Goal: Task Accomplishment & Management: Manage account settings

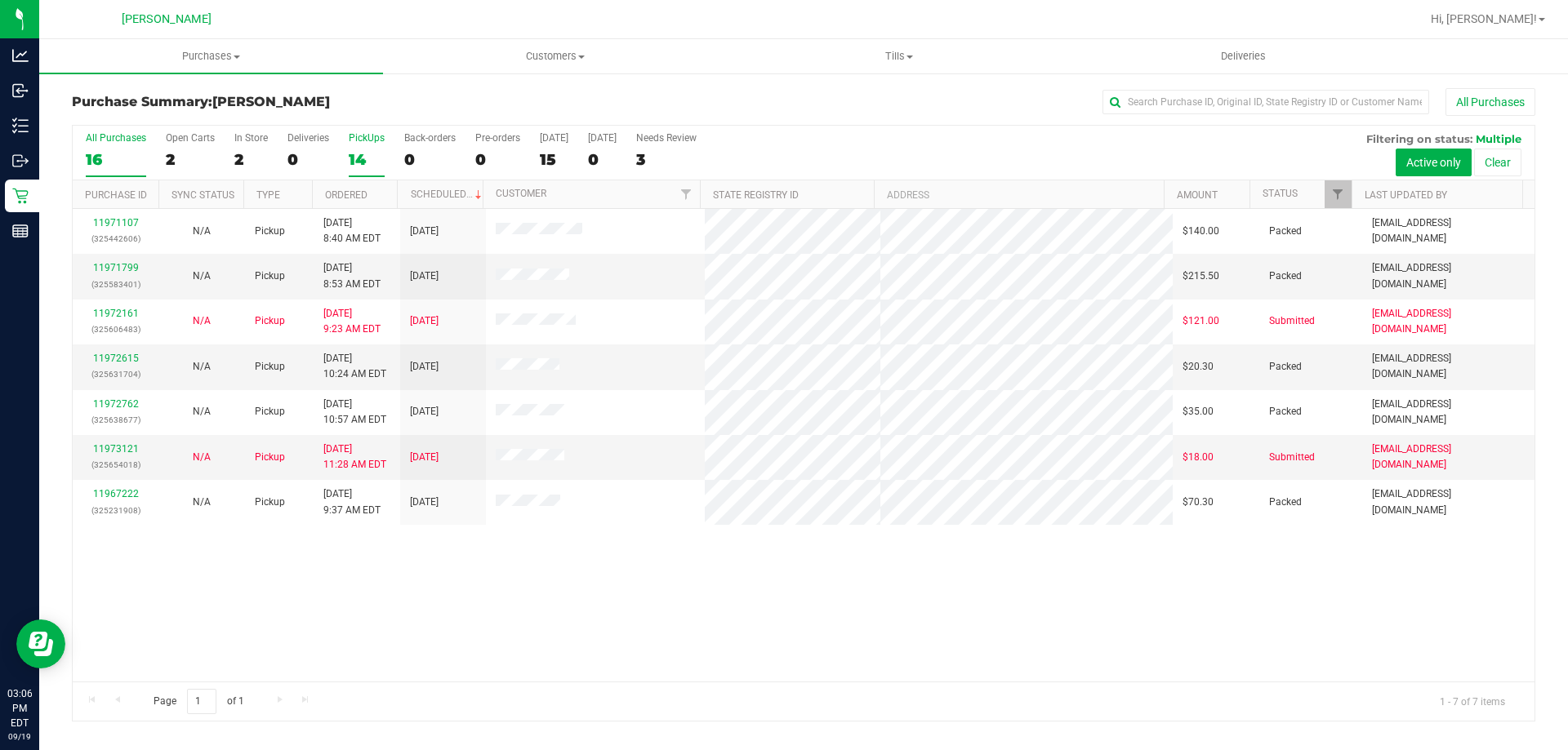
click at [381, 135] on div "PickUps" at bounding box center [367, 137] width 36 height 11
click at [0, 0] on input "PickUps 14" at bounding box center [0, 0] width 0 height 0
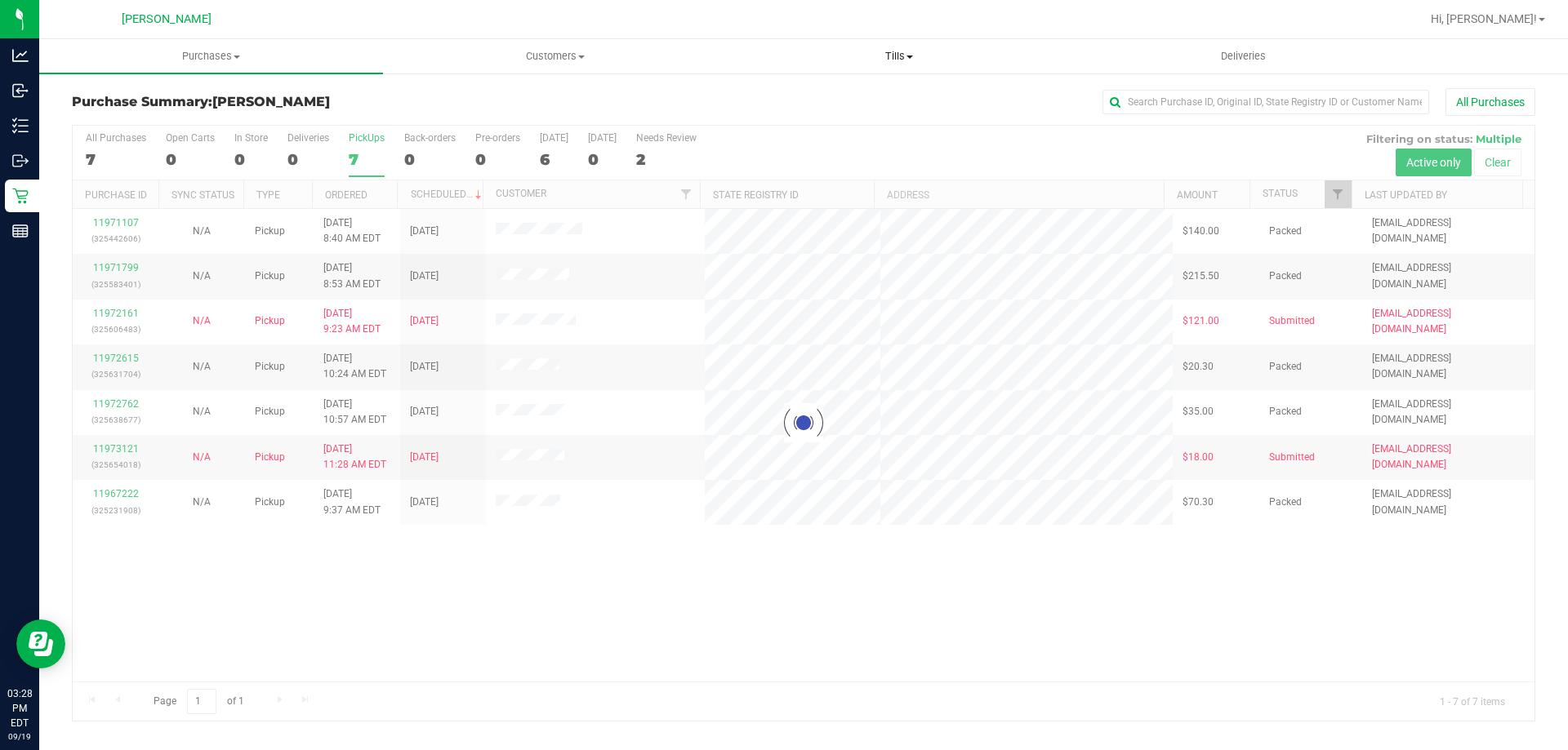
click at [896, 51] on span "Tills" at bounding box center [898, 56] width 342 height 14
click at [864, 97] on li "Manage tills" at bounding box center [898, 98] width 344 height 20
click at [789, 95] on span "Manage tills" at bounding box center [782, 98] width 110 height 14
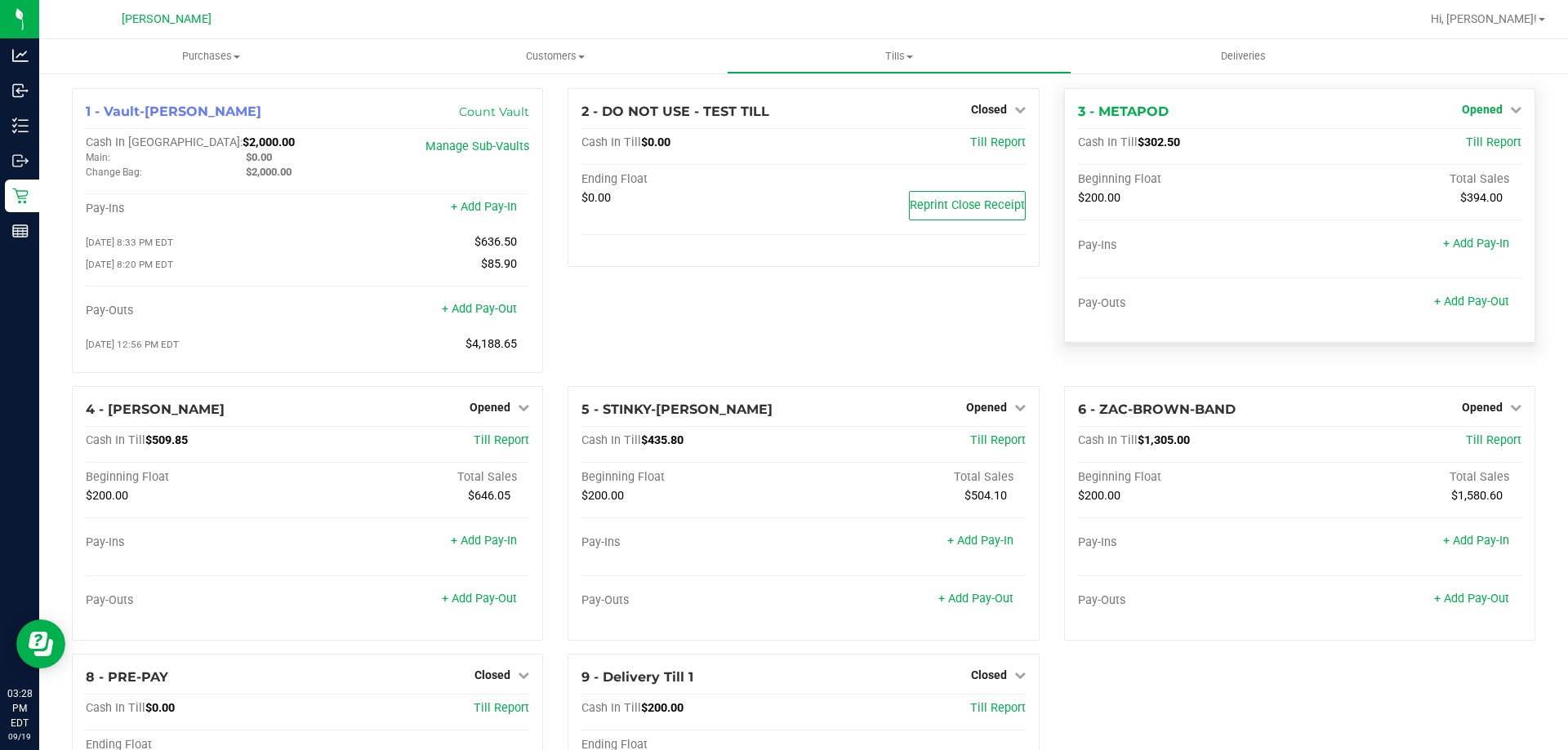
click at [1482, 115] on span "Opened" at bounding box center [1482, 109] width 41 height 13
click at [1470, 143] on link "Close Till" at bounding box center [1484, 143] width 44 height 13
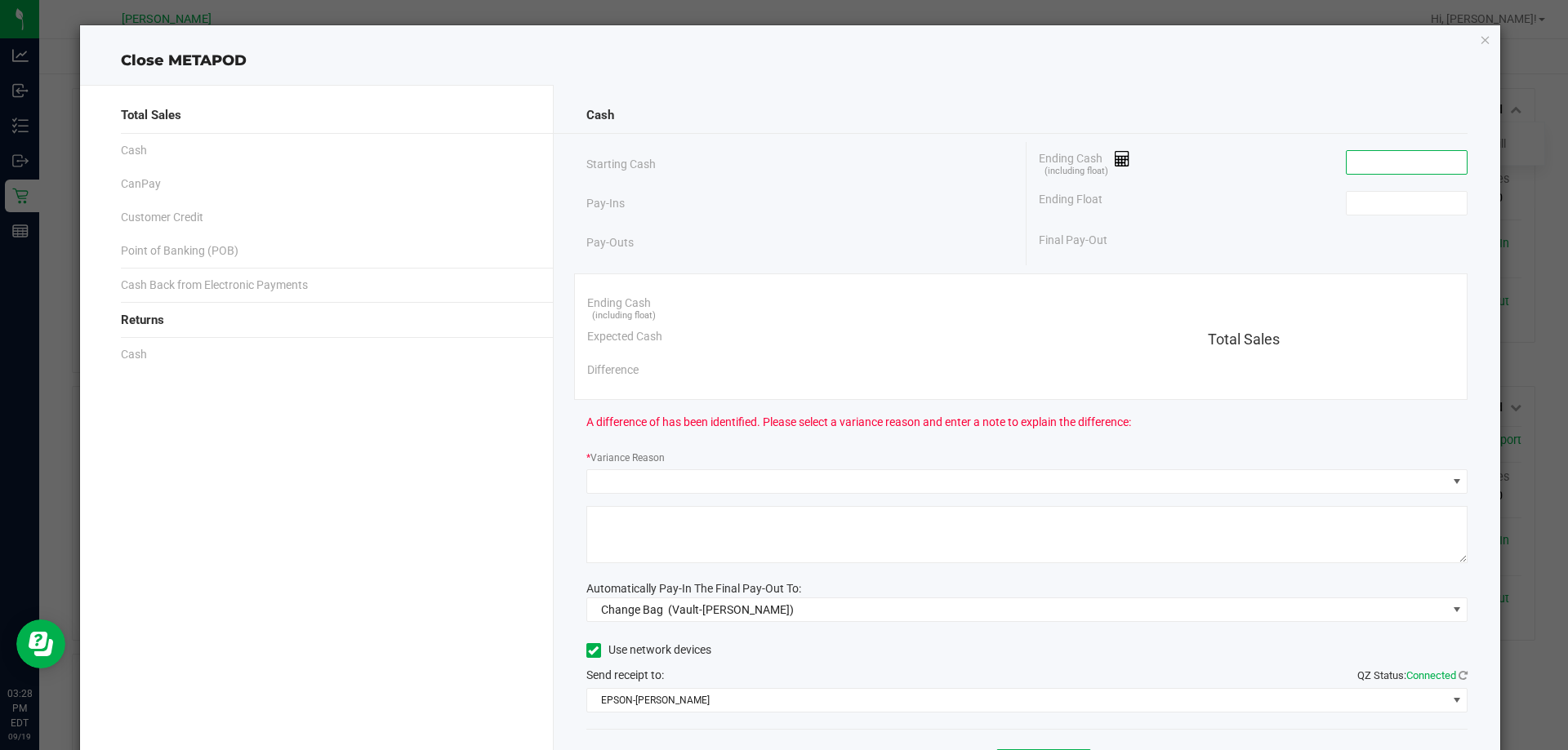
click at [1399, 160] on input at bounding box center [1407, 162] width 120 height 23
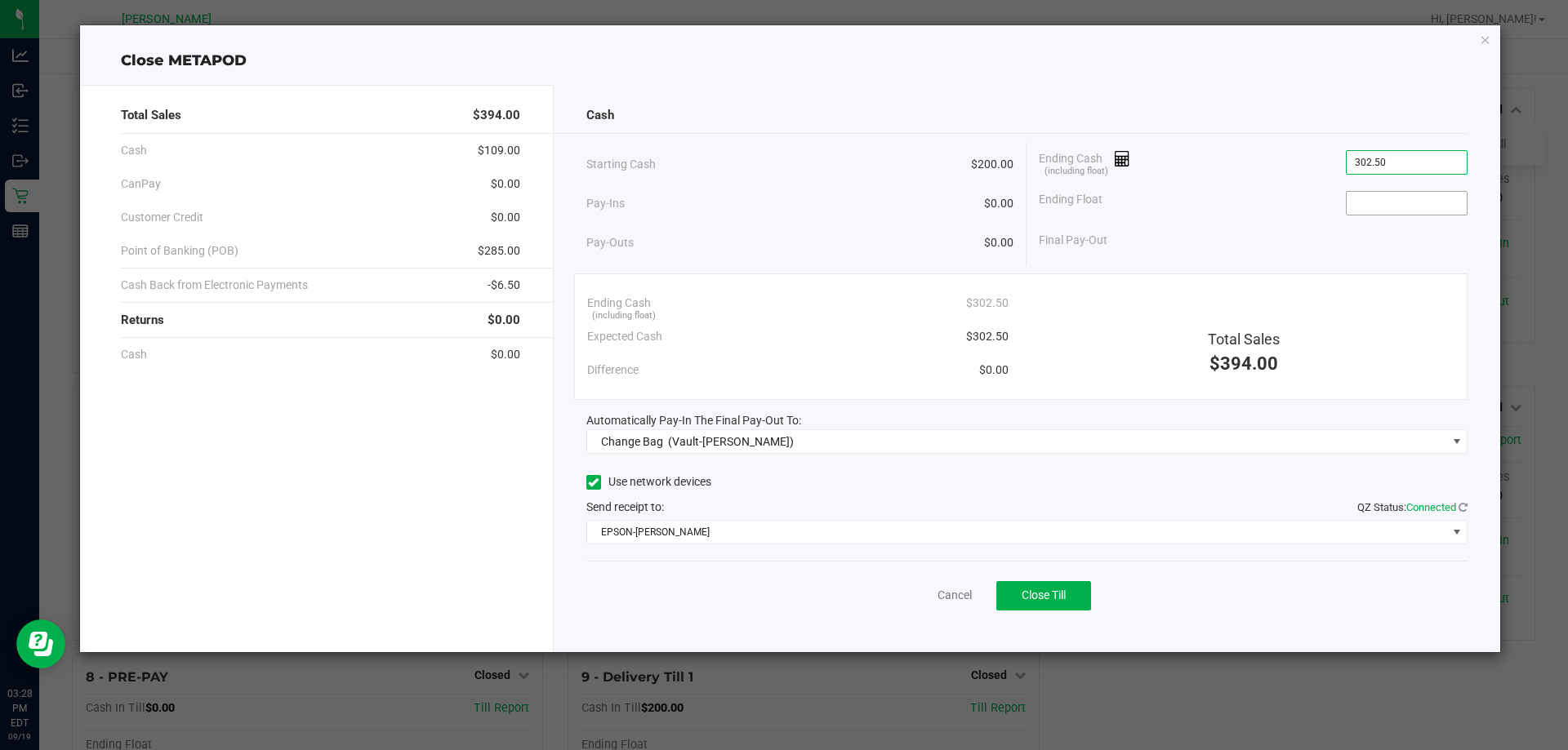
type input "$302.50"
click at [1425, 204] on input at bounding box center [1407, 203] width 120 height 23
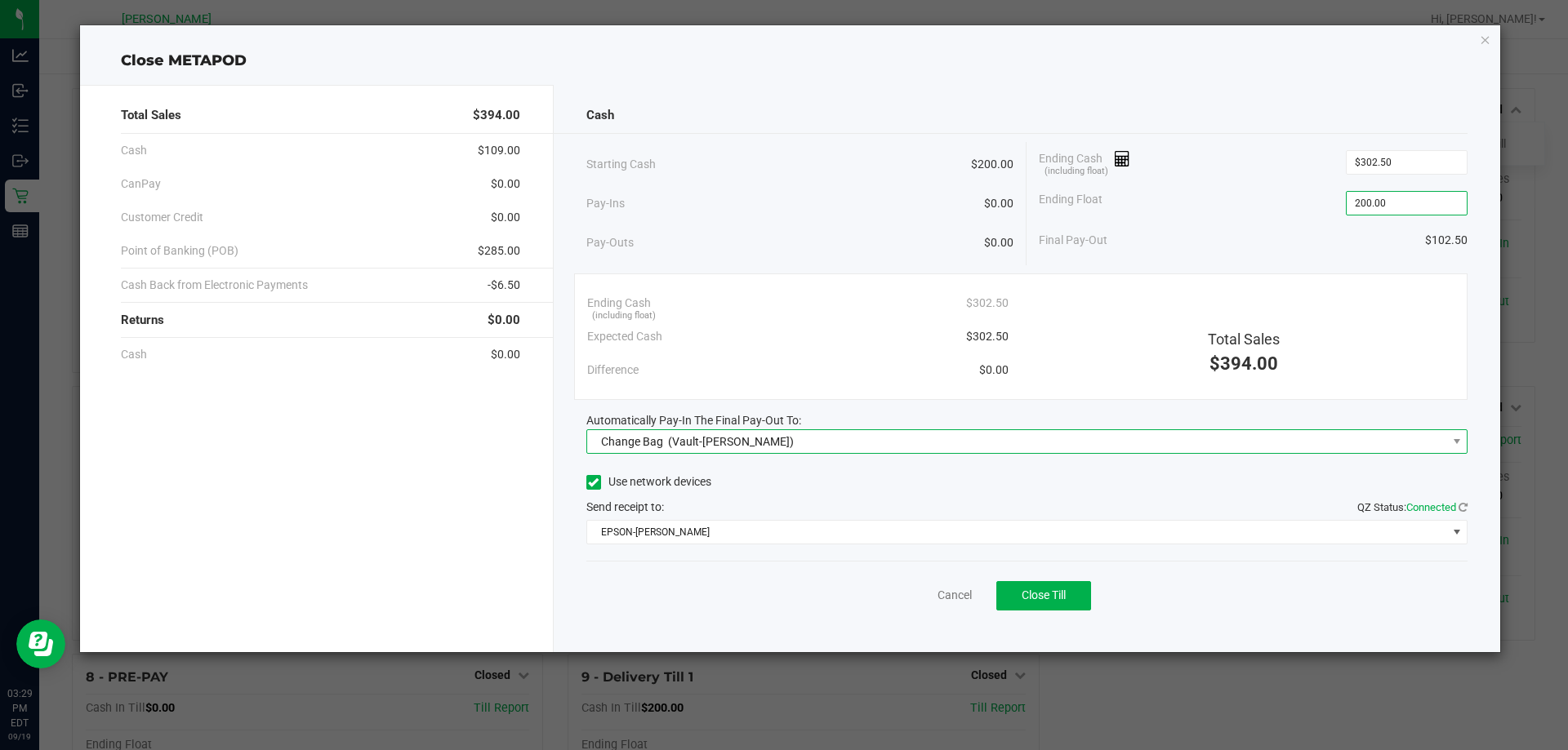
type input "$200.00"
click at [944, 439] on span "Change Bag (Vault-[PERSON_NAME])" at bounding box center [1017, 441] width 860 height 23
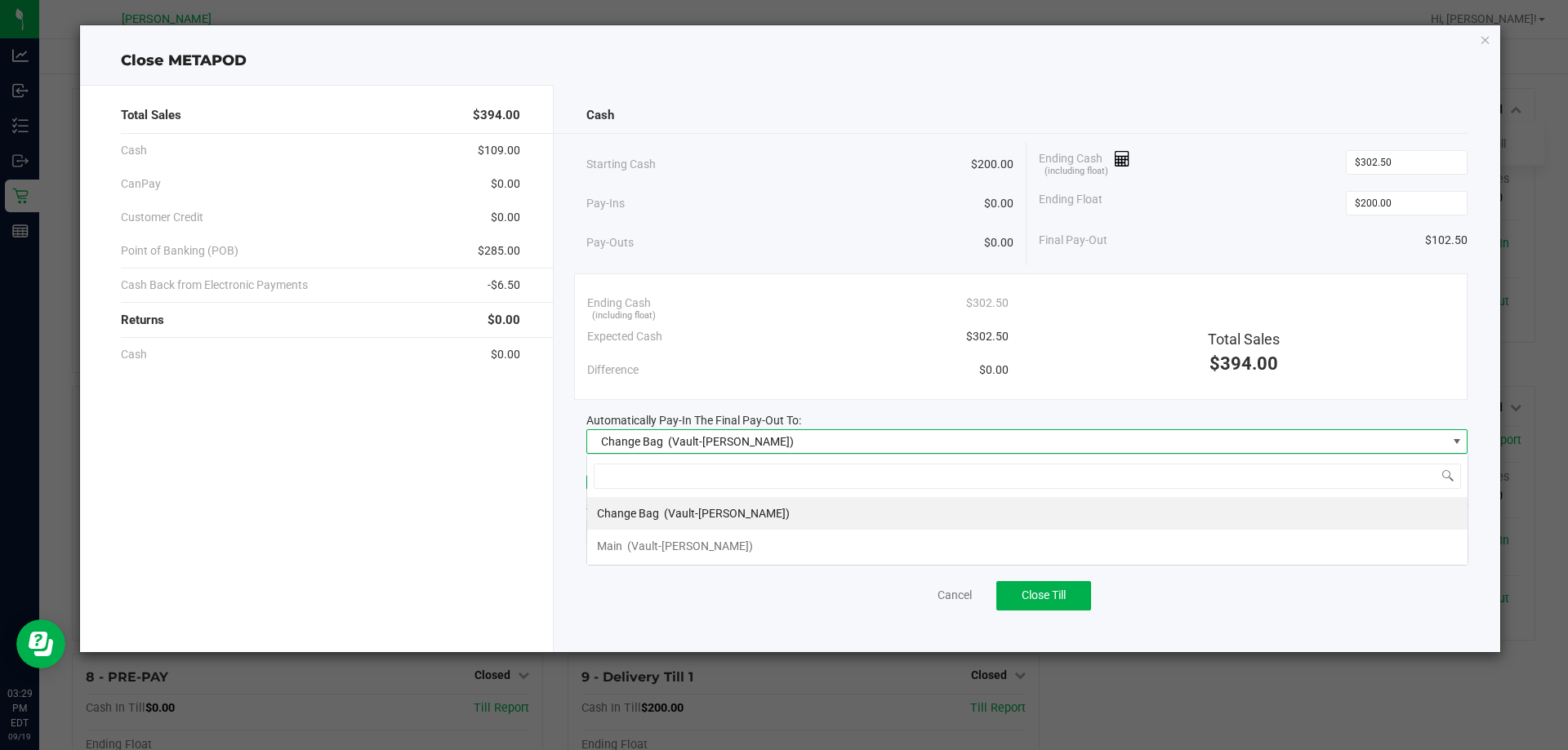
scroll to position [25, 881]
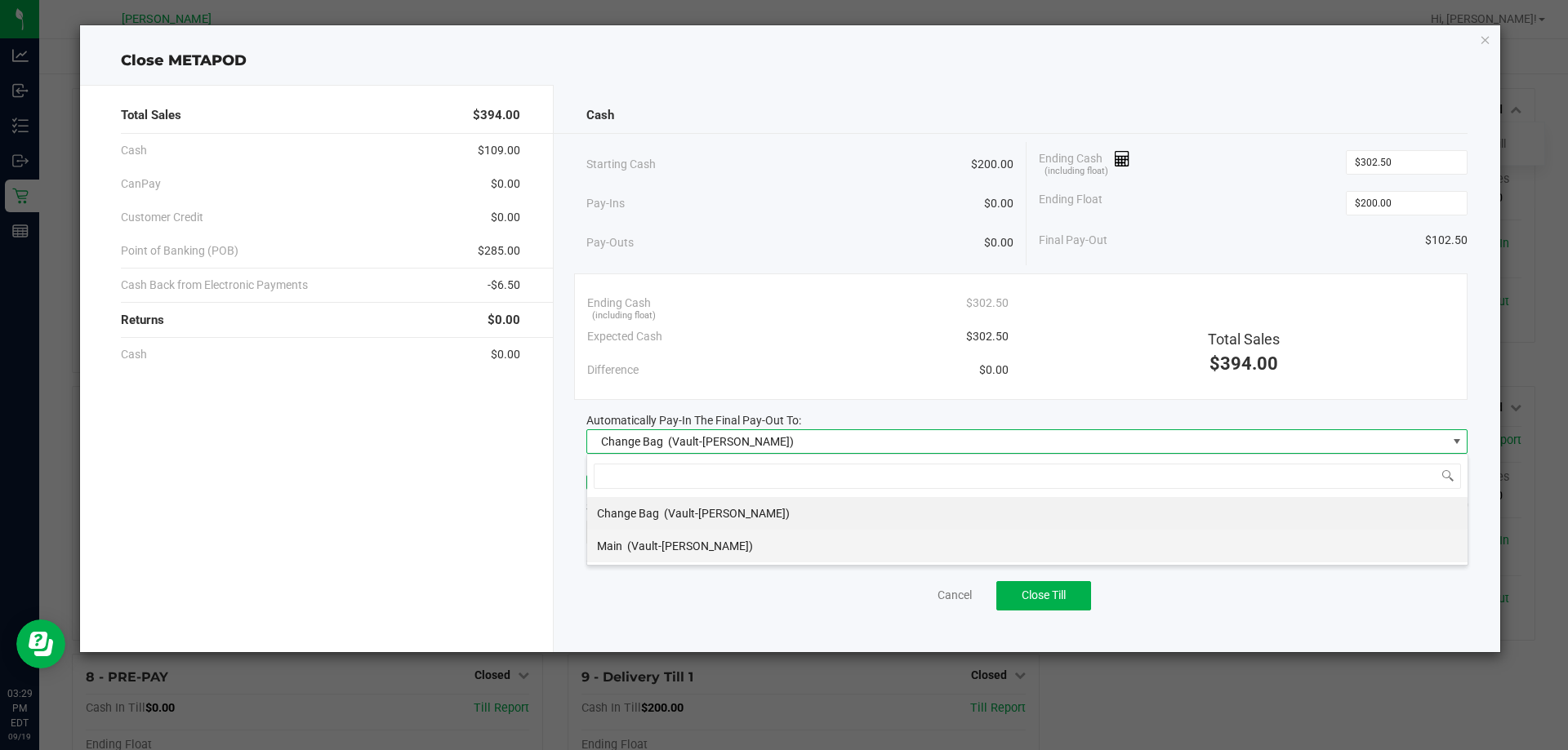
click at [865, 545] on li "Main (Vault-[PERSON_NAME])" at bounding box center [1027, 546] width 880 height 32
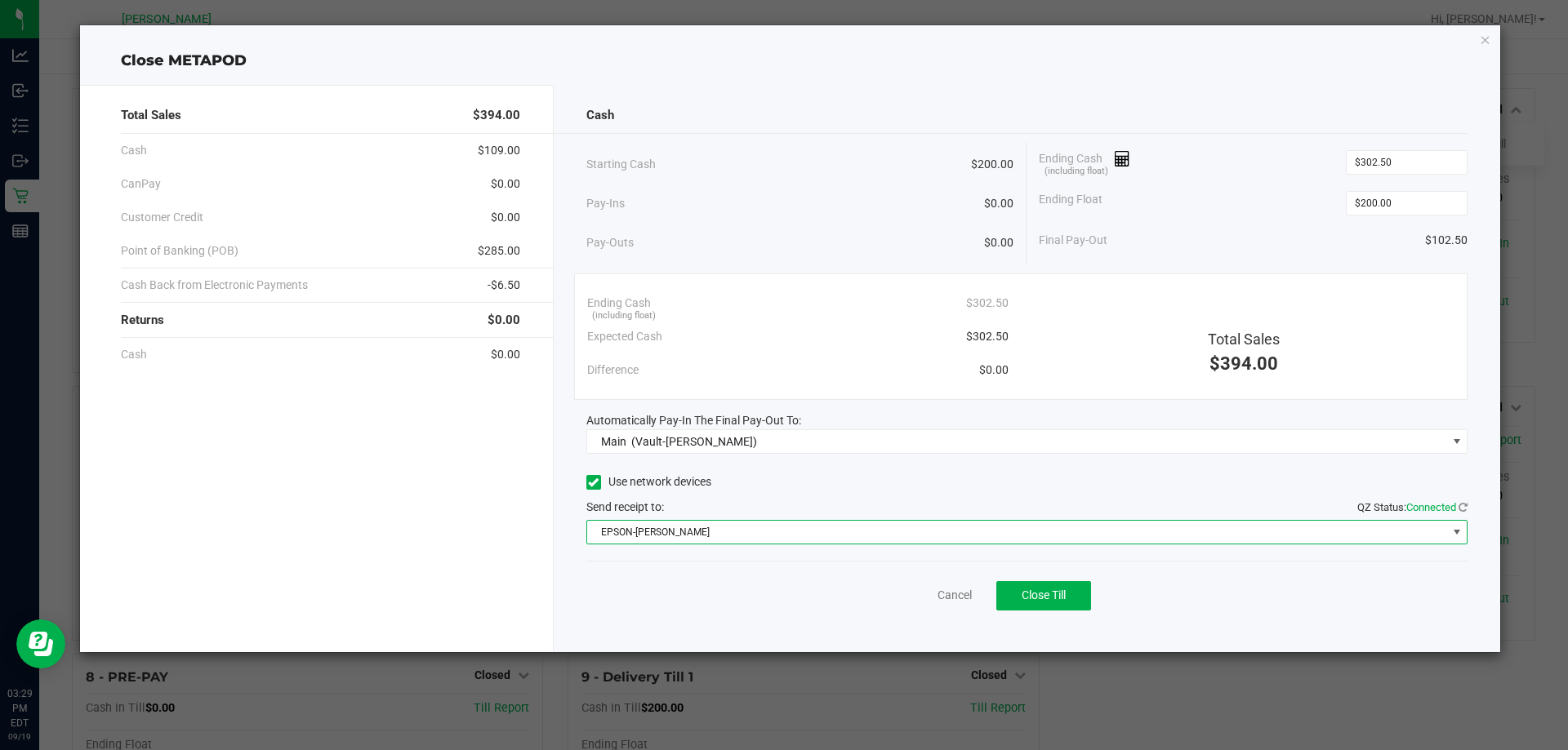
click at [857, 523] on span "EPSON-[PERSON_NAME]" at bounding box center [1017, 532] width 860 height 23
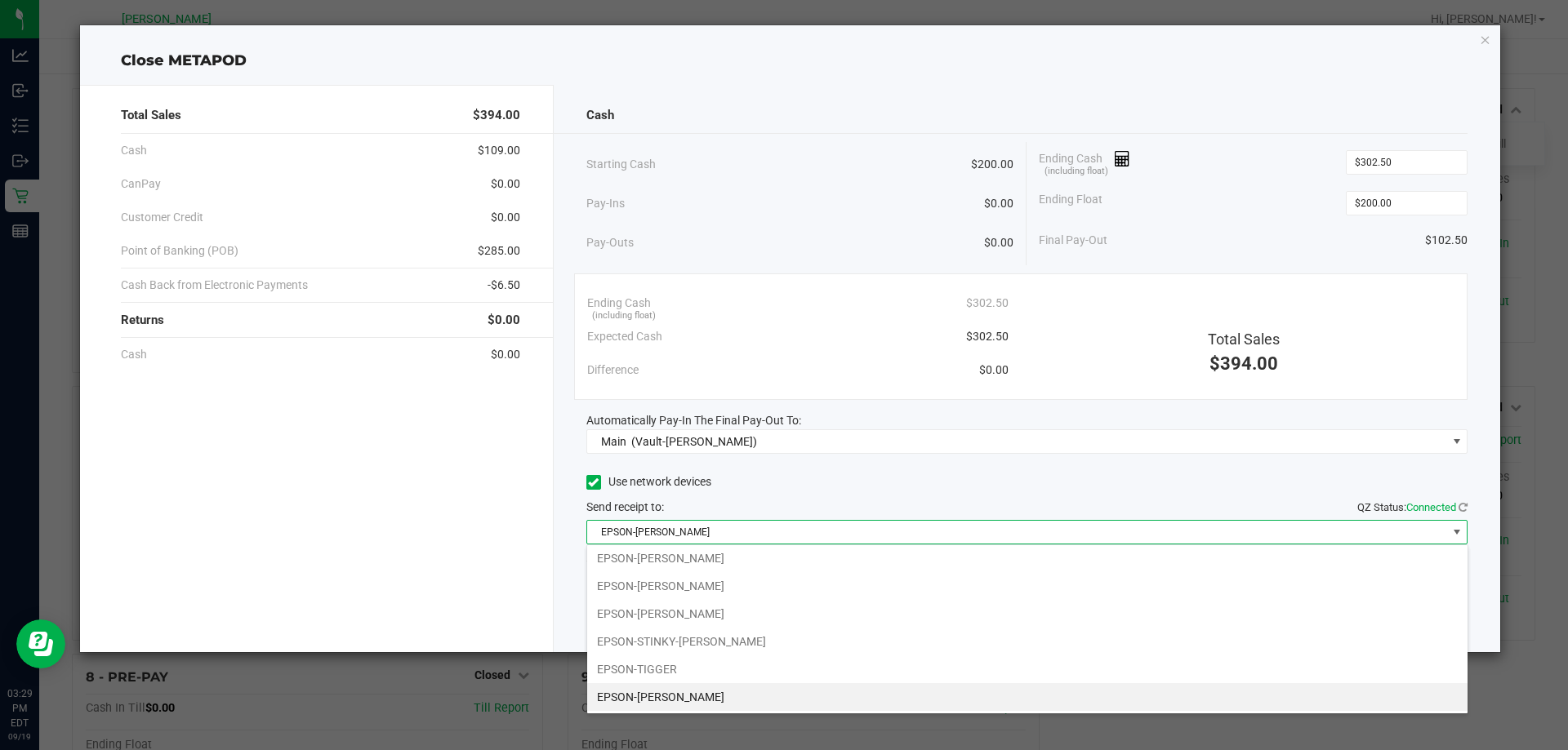
click at [1213, 251] on div "Final Pay-Out $102.50" at bounding box center [1253, 240] width 429 height 33
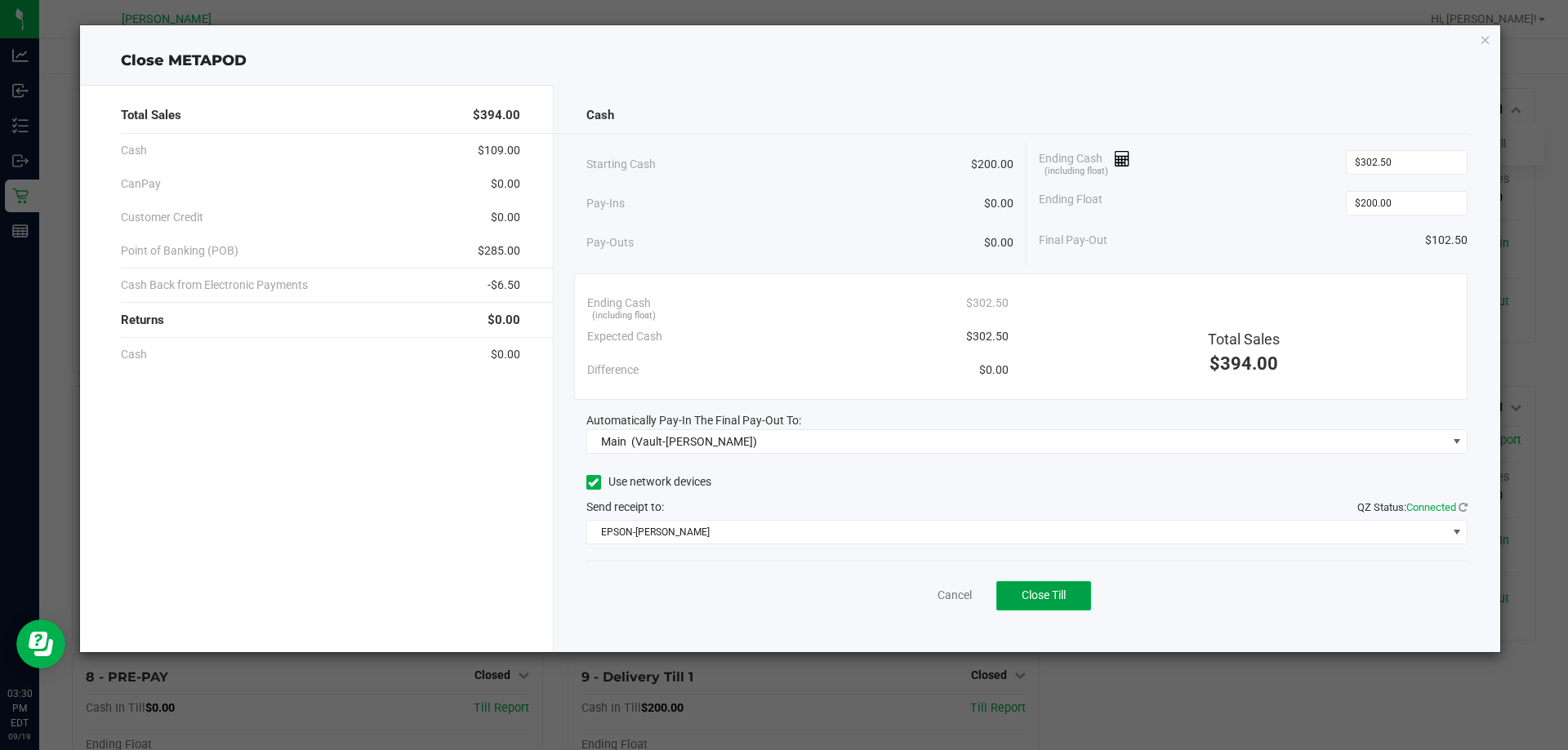
click at [1039, 584] on button "Close Till" at bounding box center [1044, 596] width 95 height 30
click at [914, 595] on link "Dismiss" at bounding box center [919, 596] width 39 height 17
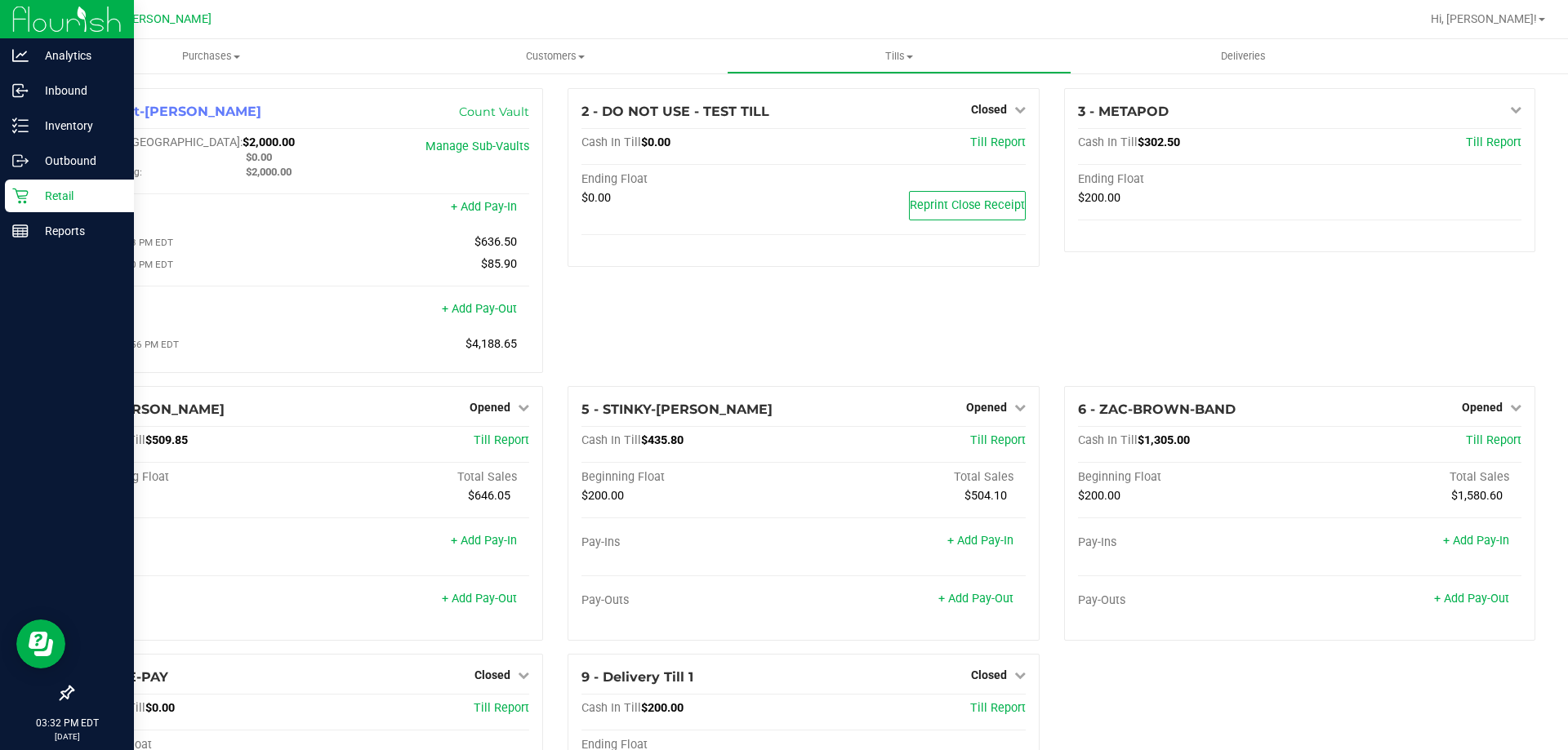
click at [27, 214] on link "Retail" at bounding box center [67, 197] width 134 height 35
